Goal: Transaction & Acquisition: Purchase product/service

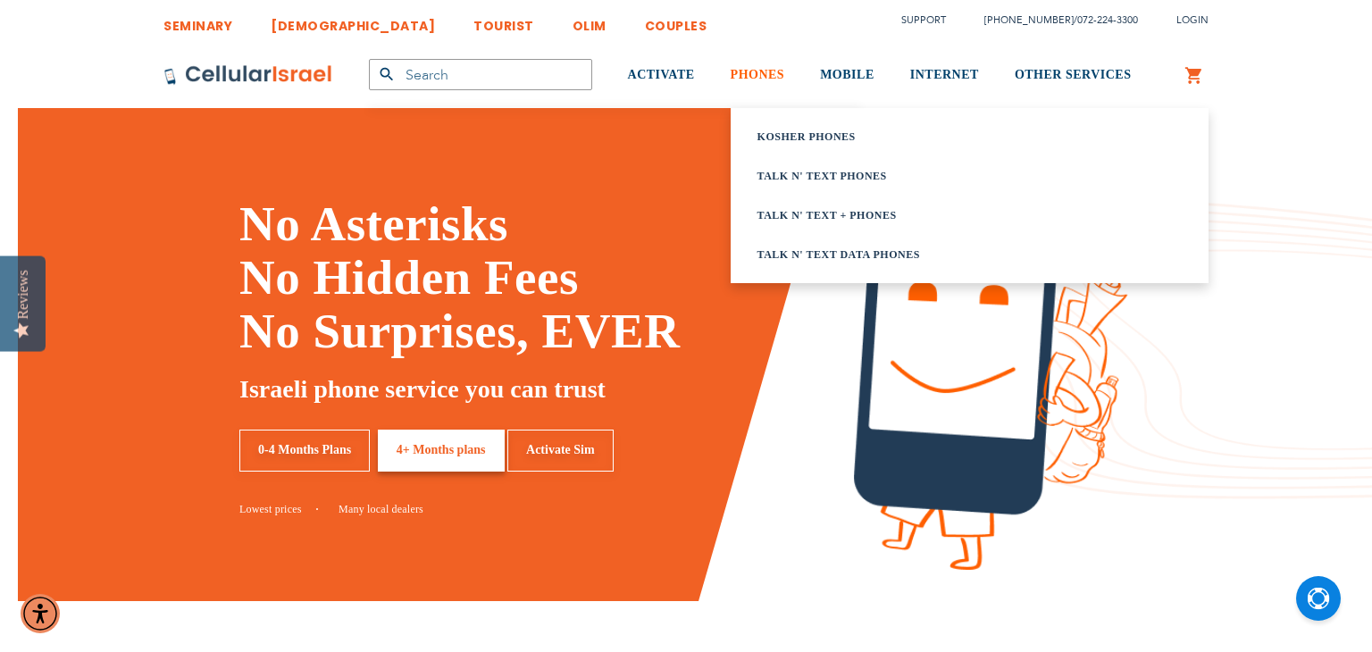
click at [771, 64] on link "PHONES" at bounding box center [758, 75] width 55 height 67
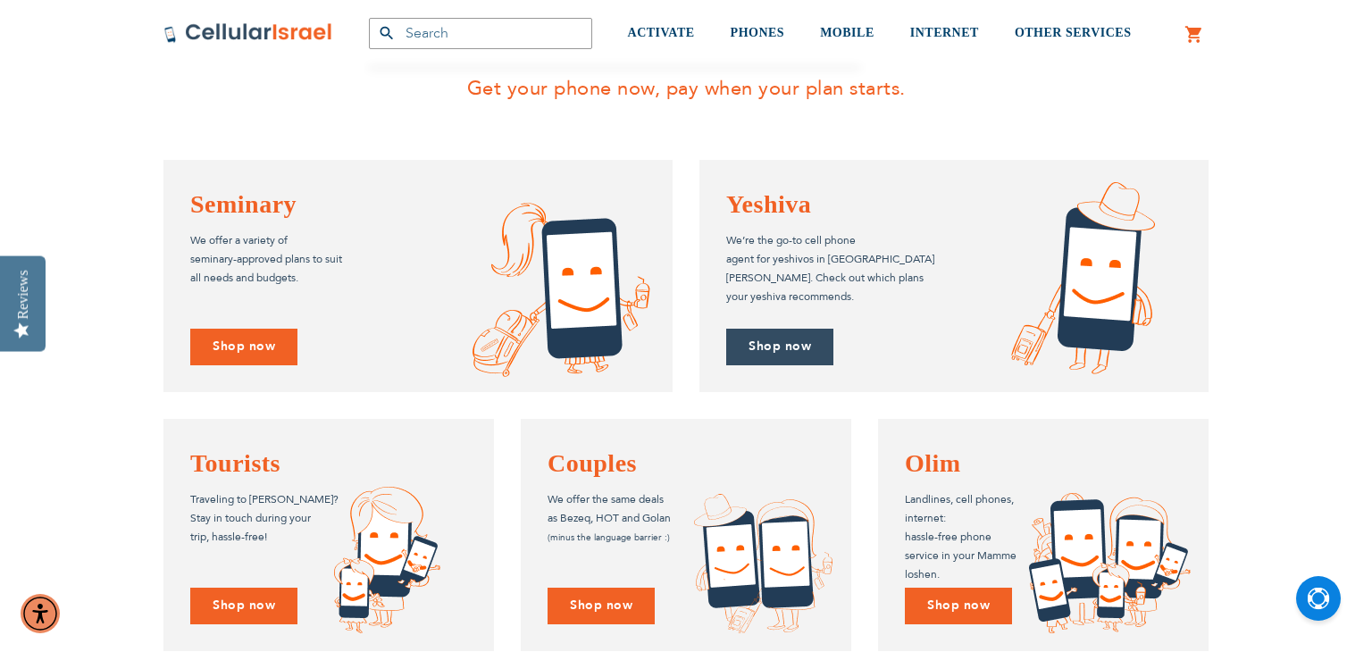
scroll to position [1410, 0]
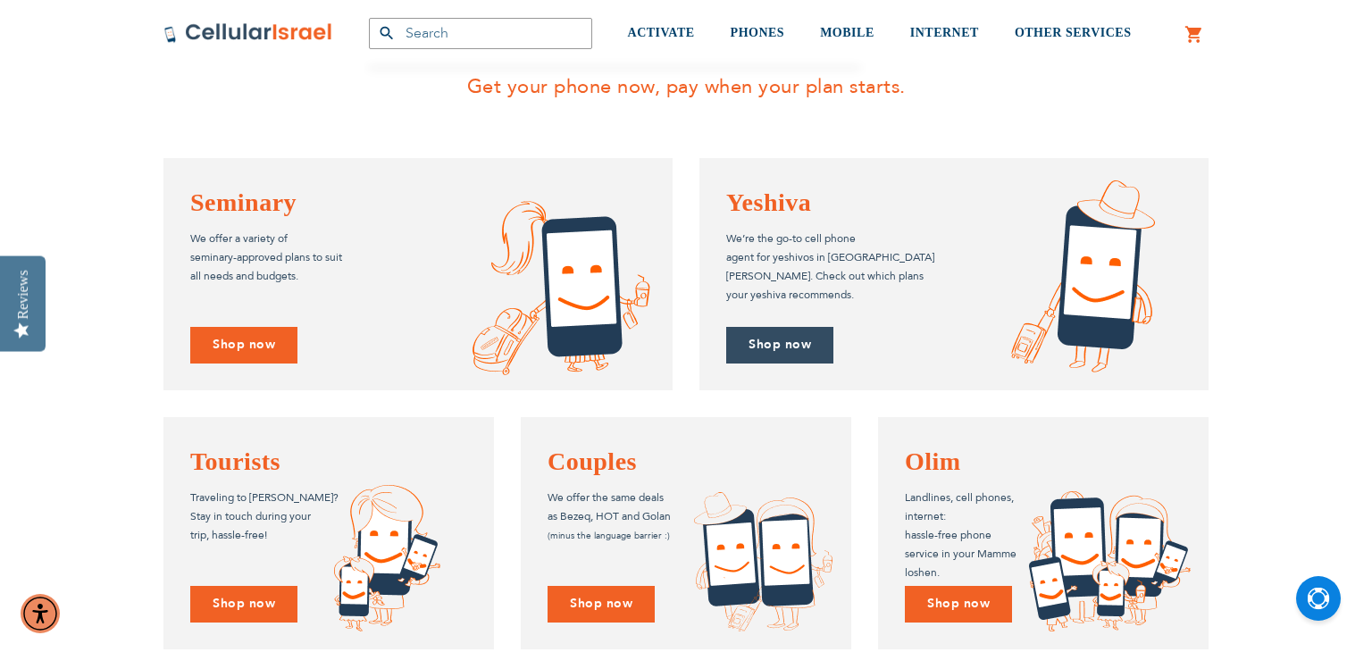
click at [776, 344] on link "Shop now" at bounding box center [779, 345] width 107 height 37
